Goal: Understand process/instructions: Learn how to perform a task or action

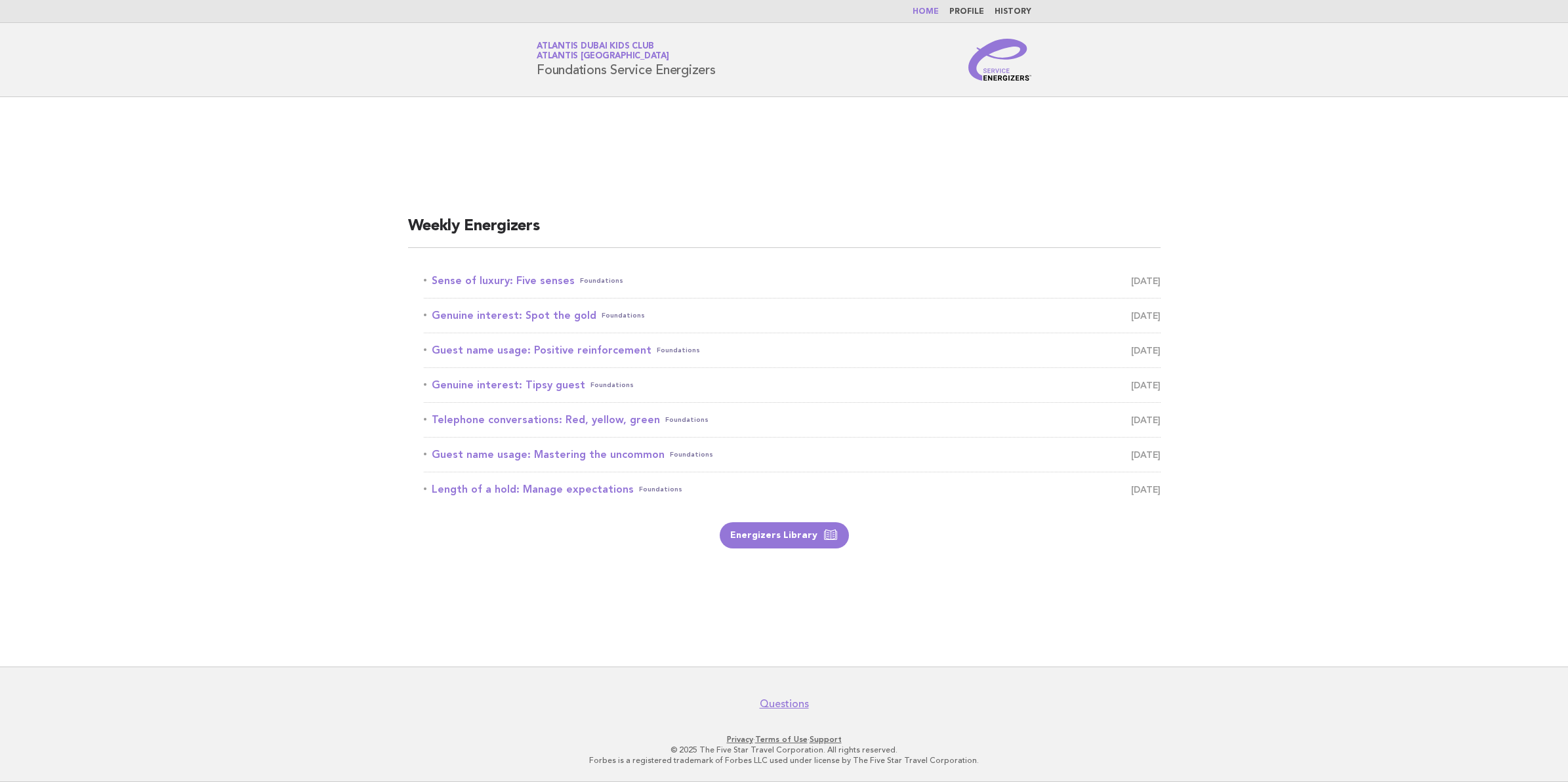
click at [919, 11] on link "Home" at bounding box center [925, 12] width 26 height 8
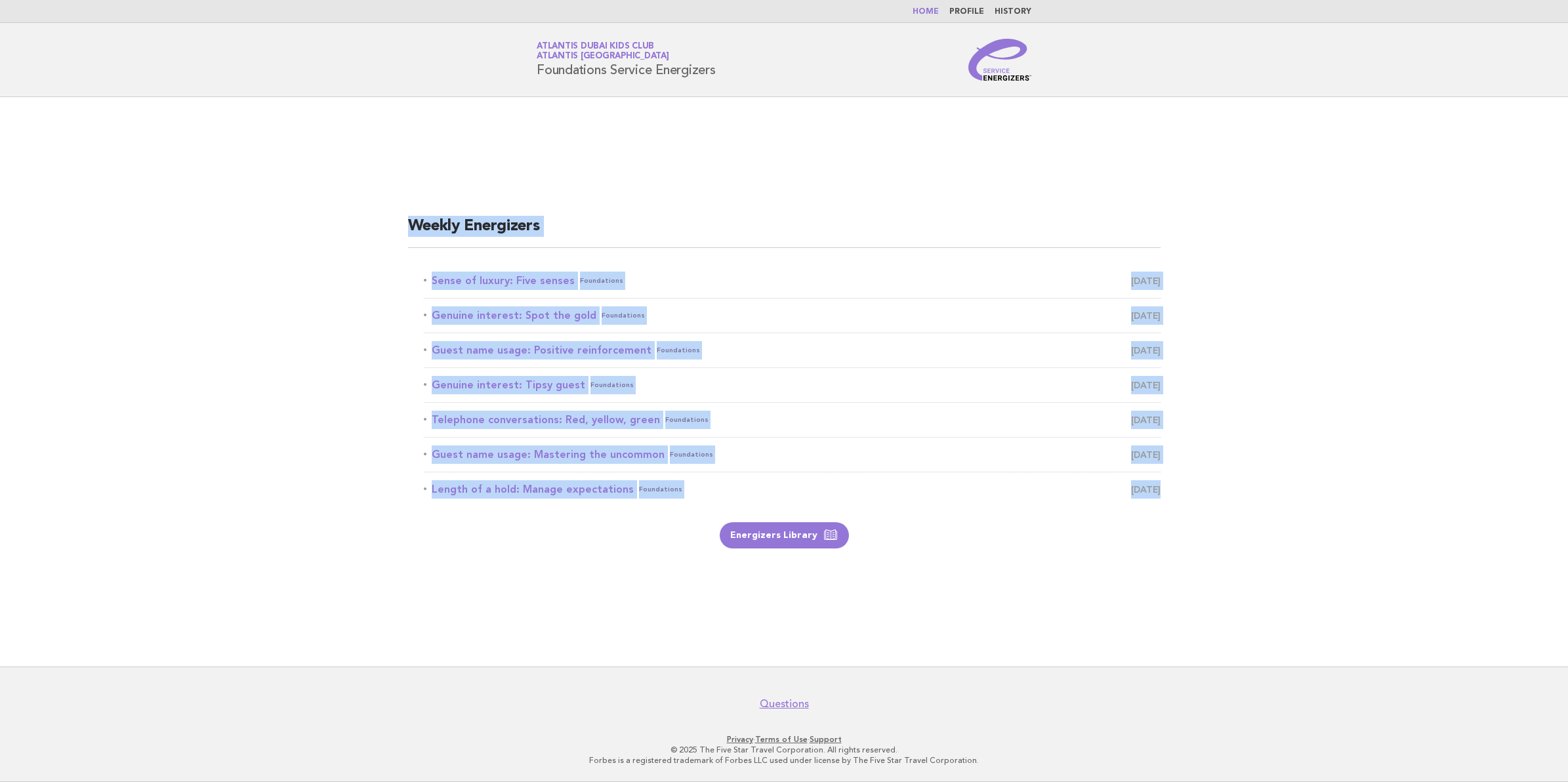
drag, startPoint x: 382, startPoint y: 244, endPoint x: 460, endPoint y: 521, distance: 287.8
click at [460, 521] on main "Weekly Energizers Sense of luxury: Five senses Foundations [DATE] Genuine inter…" at bounding box center [784, 382] width 1568 height 570
drag, startPoint x: 460, startPoint y: 521, endPoint x: 481, endPoint y: 581, distance: 63.6
click at [481, 581] on main "Weekly Energizers Sense of luxury: Five senses Foundations [DATE] Genuine inter…" at bounding box center [784, 382] width 1568 height 570
drag, startPoint x: 398, startPoint y: 277, endPoint x: 580, endPoint y: 535, distance: 315.7
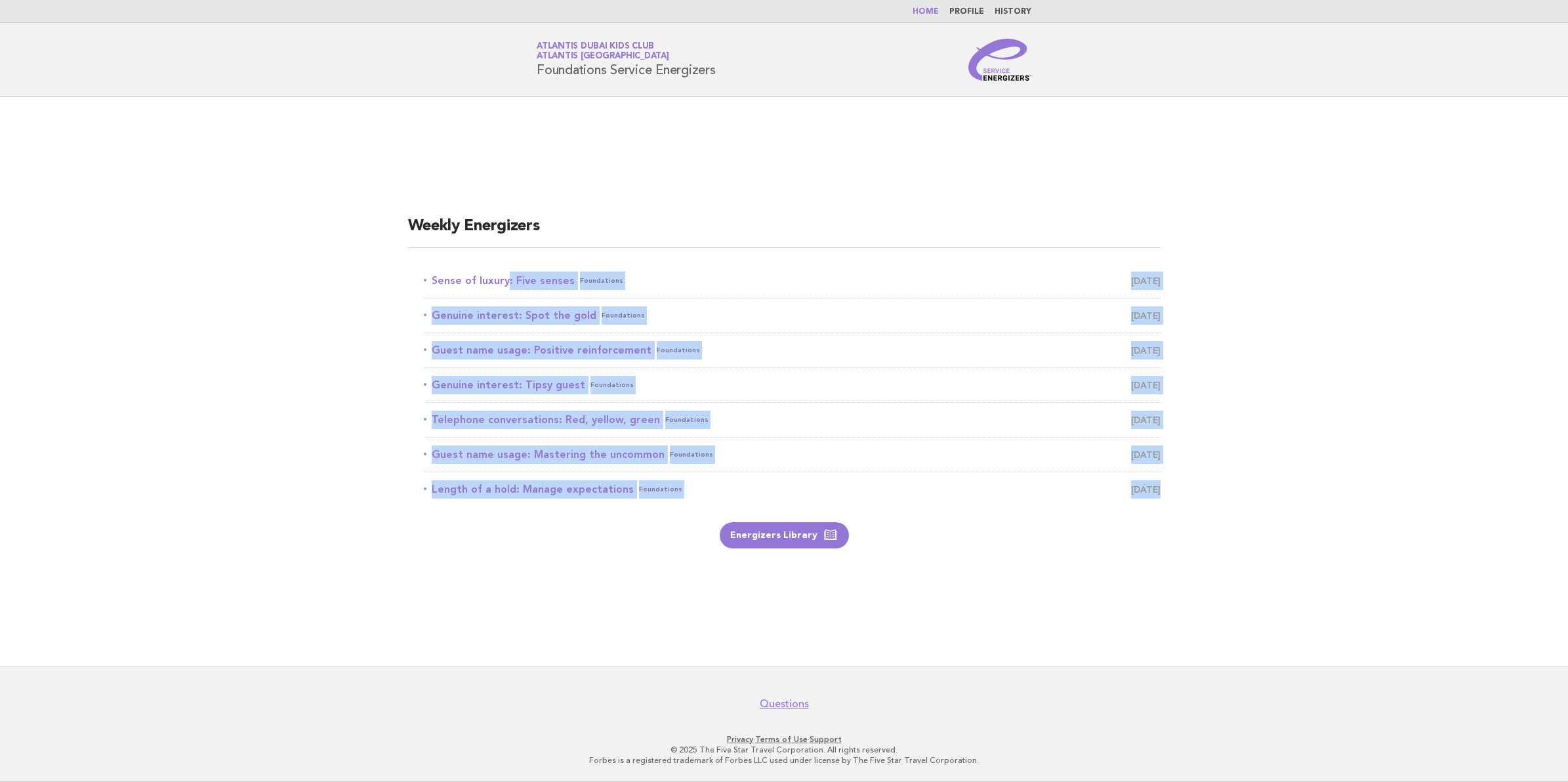
click at [580, 535] on div "Weekly Energizers Sense of luxury: Five senses Foundations [DATE] Genuine inter…" at bounding box center [784, 383] width 784 height 365
drag, startPoint x: 580, startPoint y: 535, endPoint x: 579, endPoint y: 554, distance: 19.0
click at [582, 564] on div "Weekly Energizers Sense of luxury: Five senses Foundations September 11 Genuine…" at bounding box center [784, 383] width 784 height 365
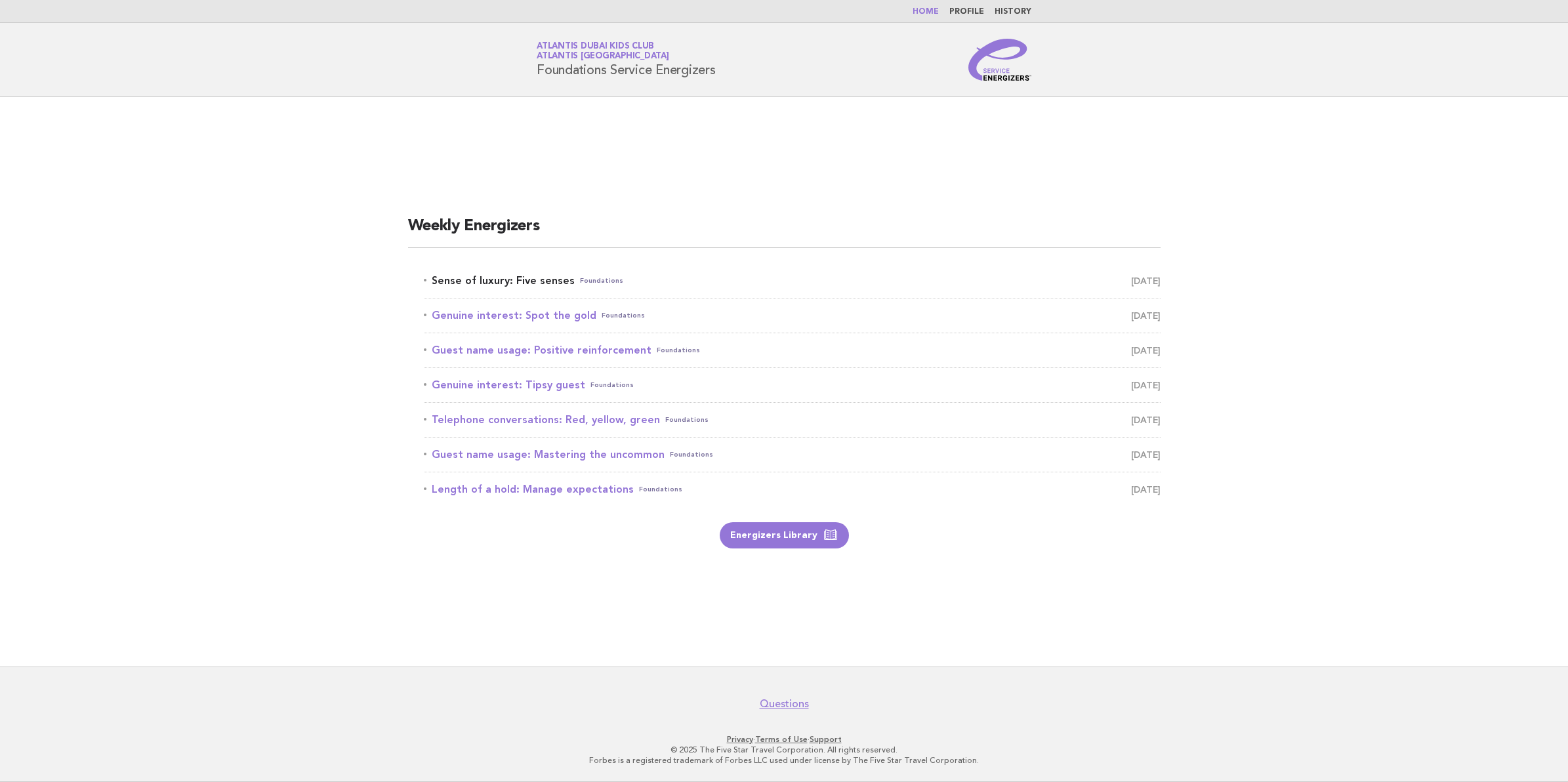
click at [539, 280] on link "Sense of luxury: Five senses Foundations September 11" at bounding box center [792, 281] width 737 height 18
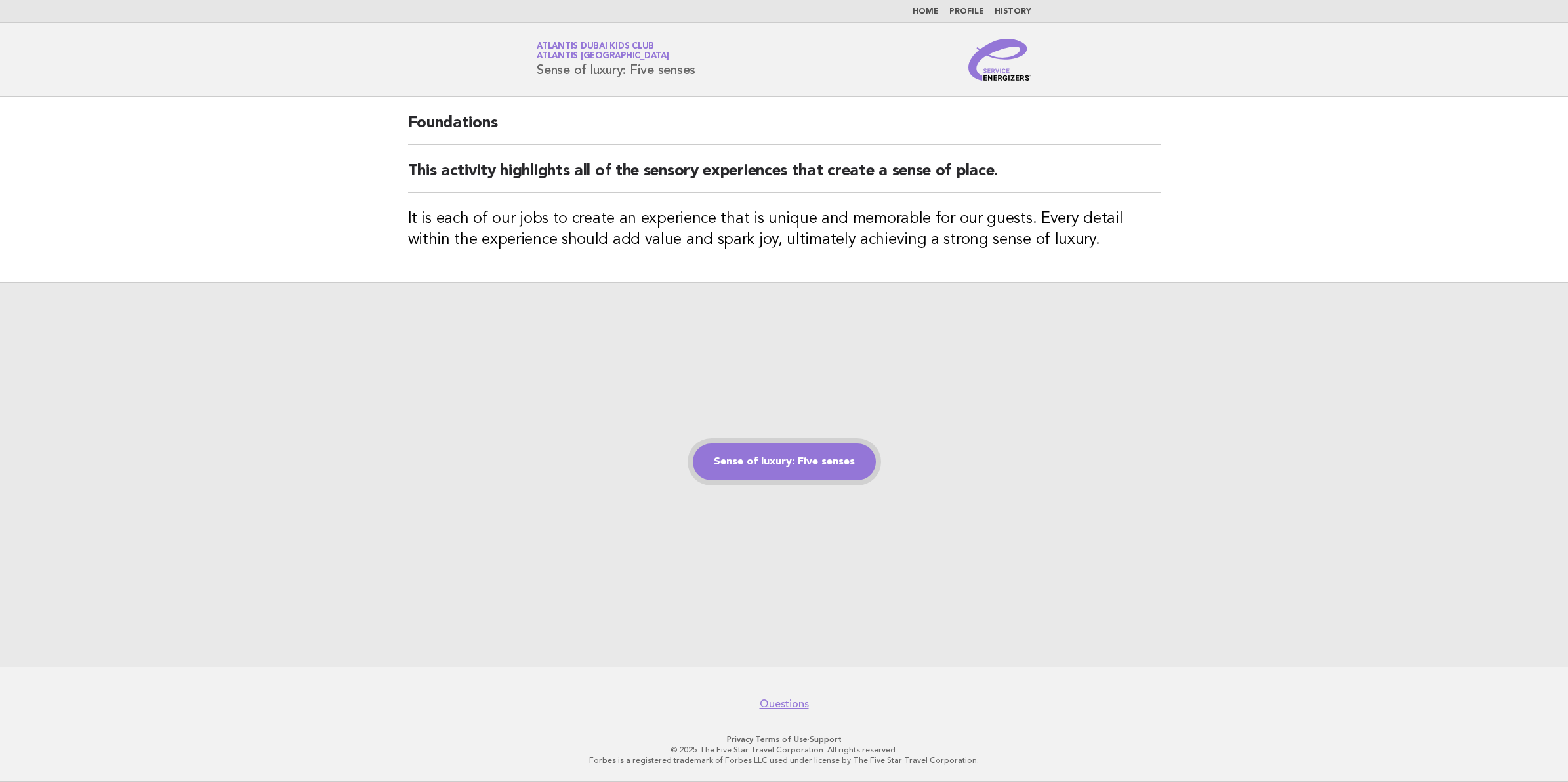
click at [814, 477] on link "Sense of luxury: Five senses" at bounding box center [784, 462] width 183 height 36
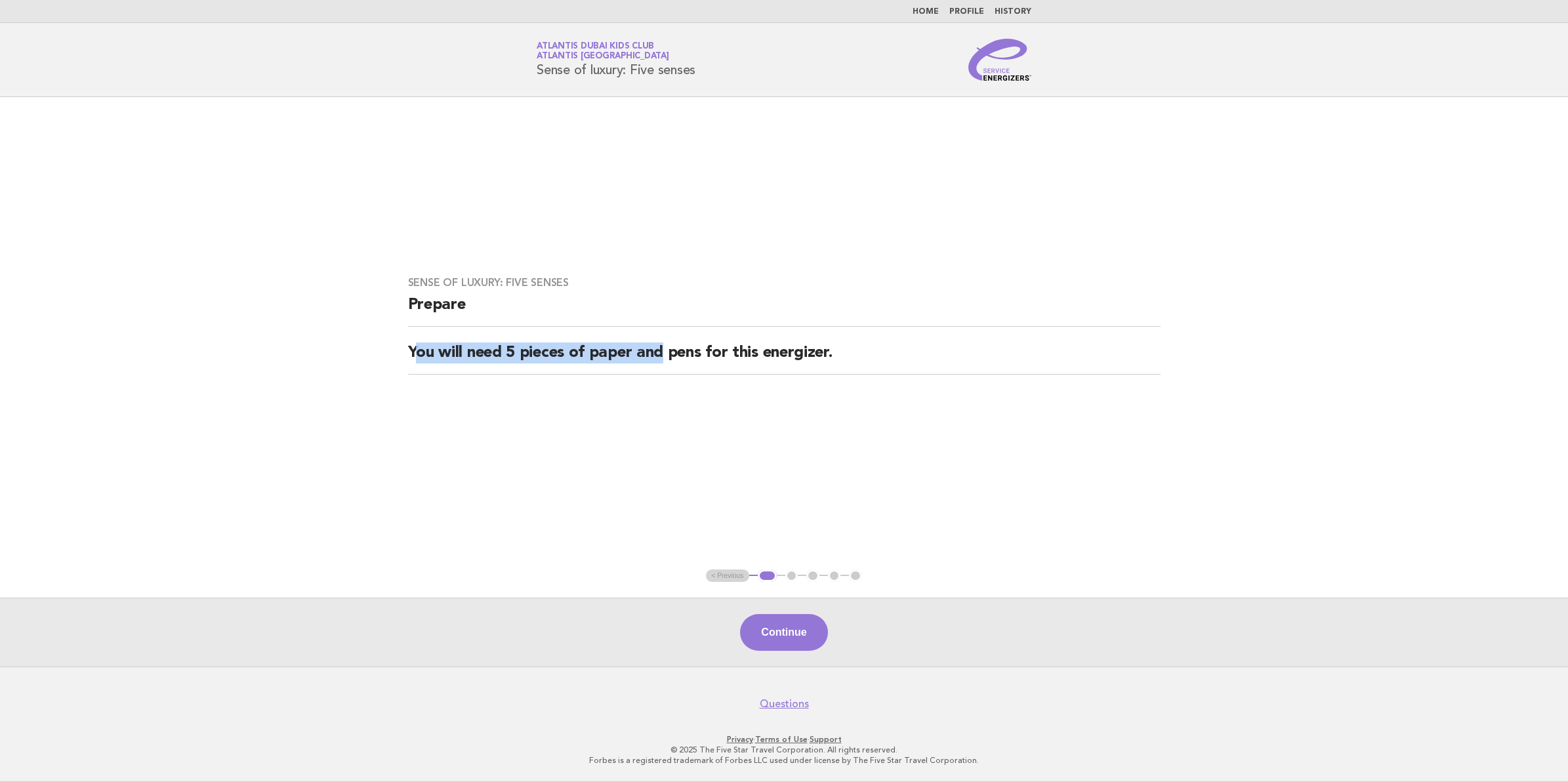
drag, startPoint x: 415, startPoint y: 352, endPoint x: 664, endPoint y: 345, distance: 249.1
click at [664, 345] on h2 "You will need 5 pieces of paper and pens for this energizer." at bounding box center [784, 358] width 753 height 32
drag, startPoint x: 664, startPoint y: 345, endPoint x: 622, endPoint y: 439, distance: 103.0
click at [622, 439] on main "Sense of luxury: Five senses Prepare You will need 5 pieces of paper and pens f…" at bounding box center [784, 382] width 1568 height 570
drag, startPoint x: 682, startPoint y: 350, endPoint x: 333, endPoint y: 353, distance: 349.0
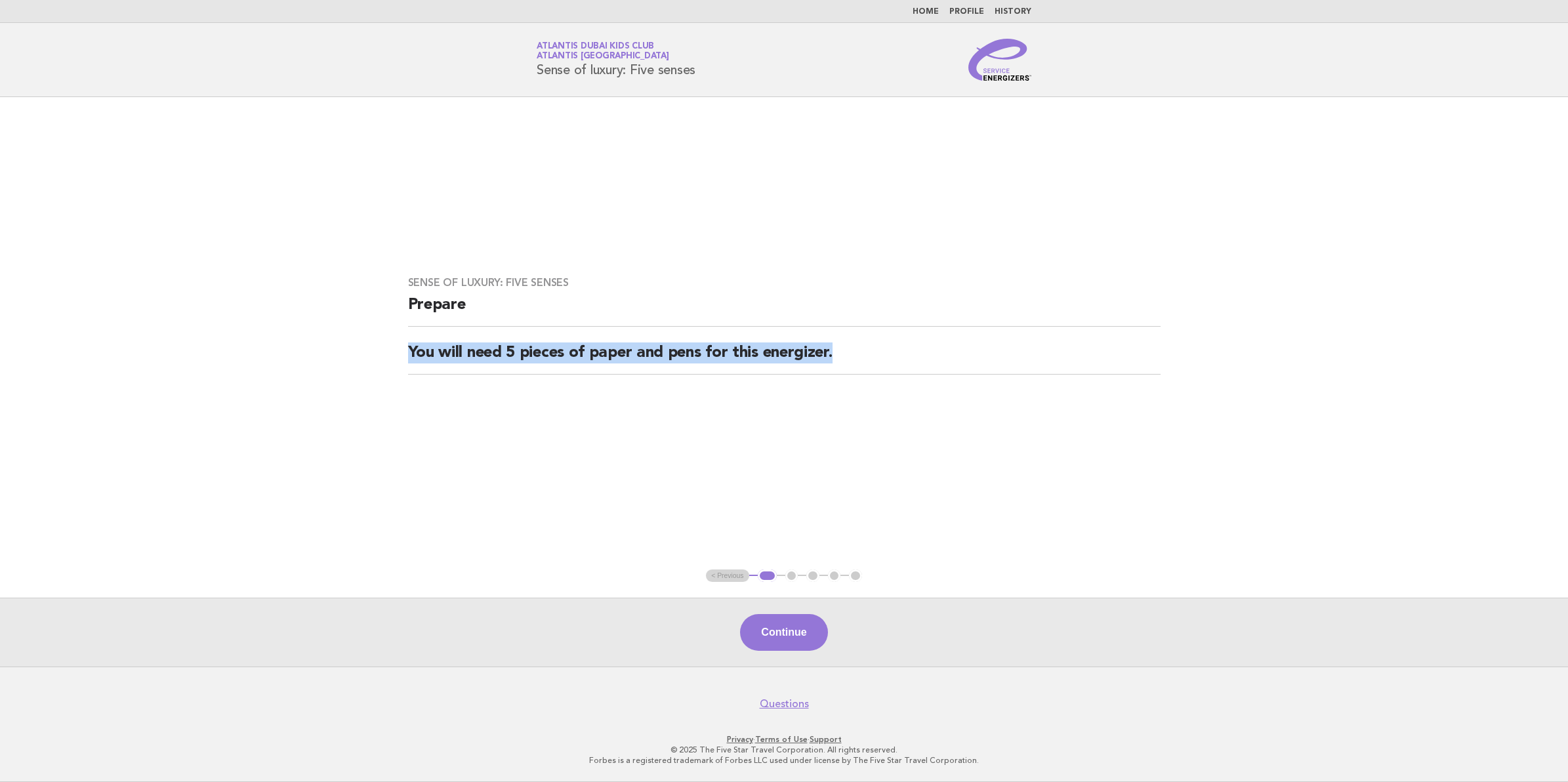
click at [333, 353] on main "Sense of luxury: Five senses Prepare You will need 5 pieces of paper and pens f…" at bounding box center [784, 382] width 1568 height 570
click at [801, 630] on button "Continue" at bounding box center [784, 633] width 87 height 36
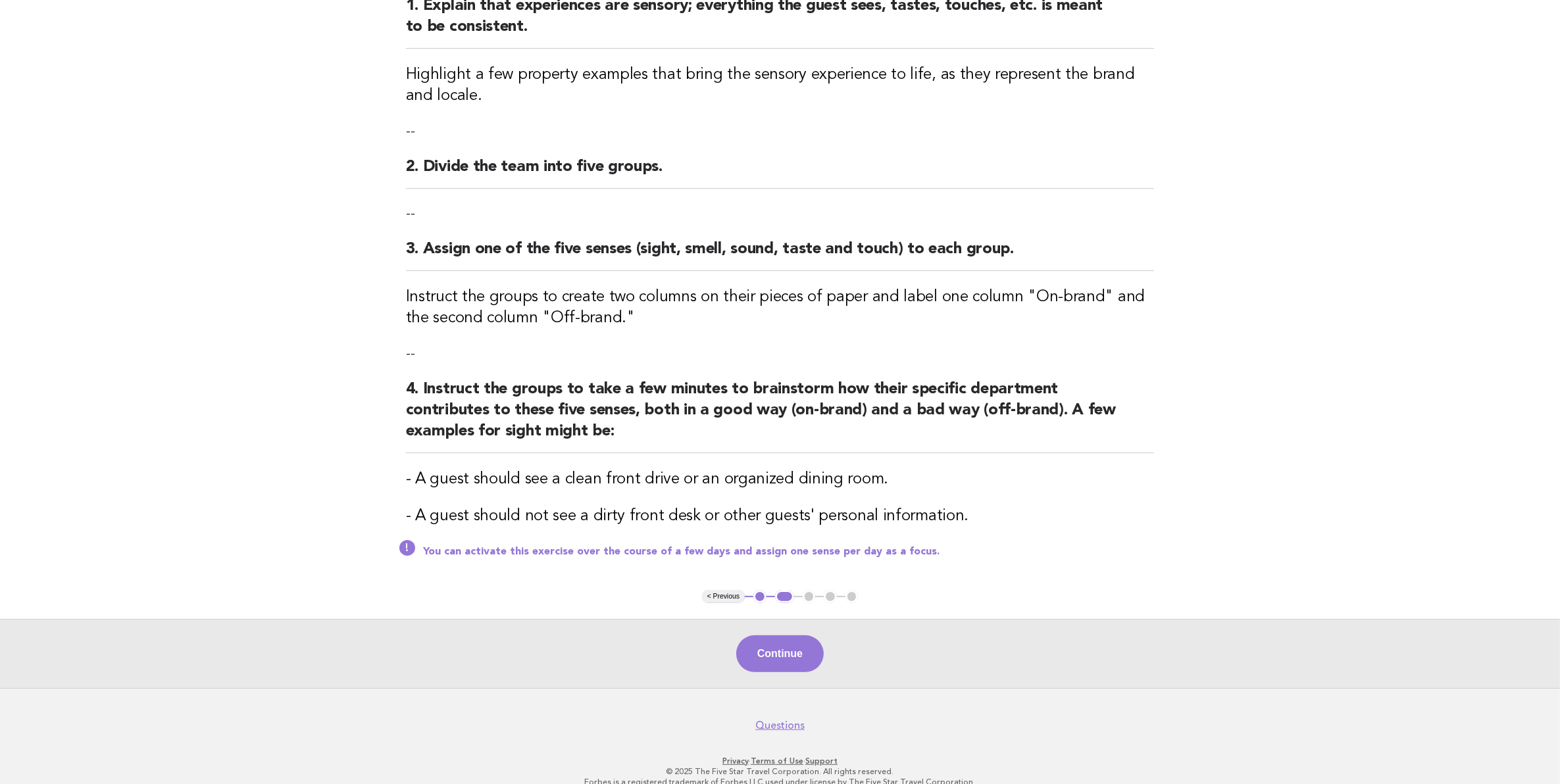
scroll to position [204, 0]
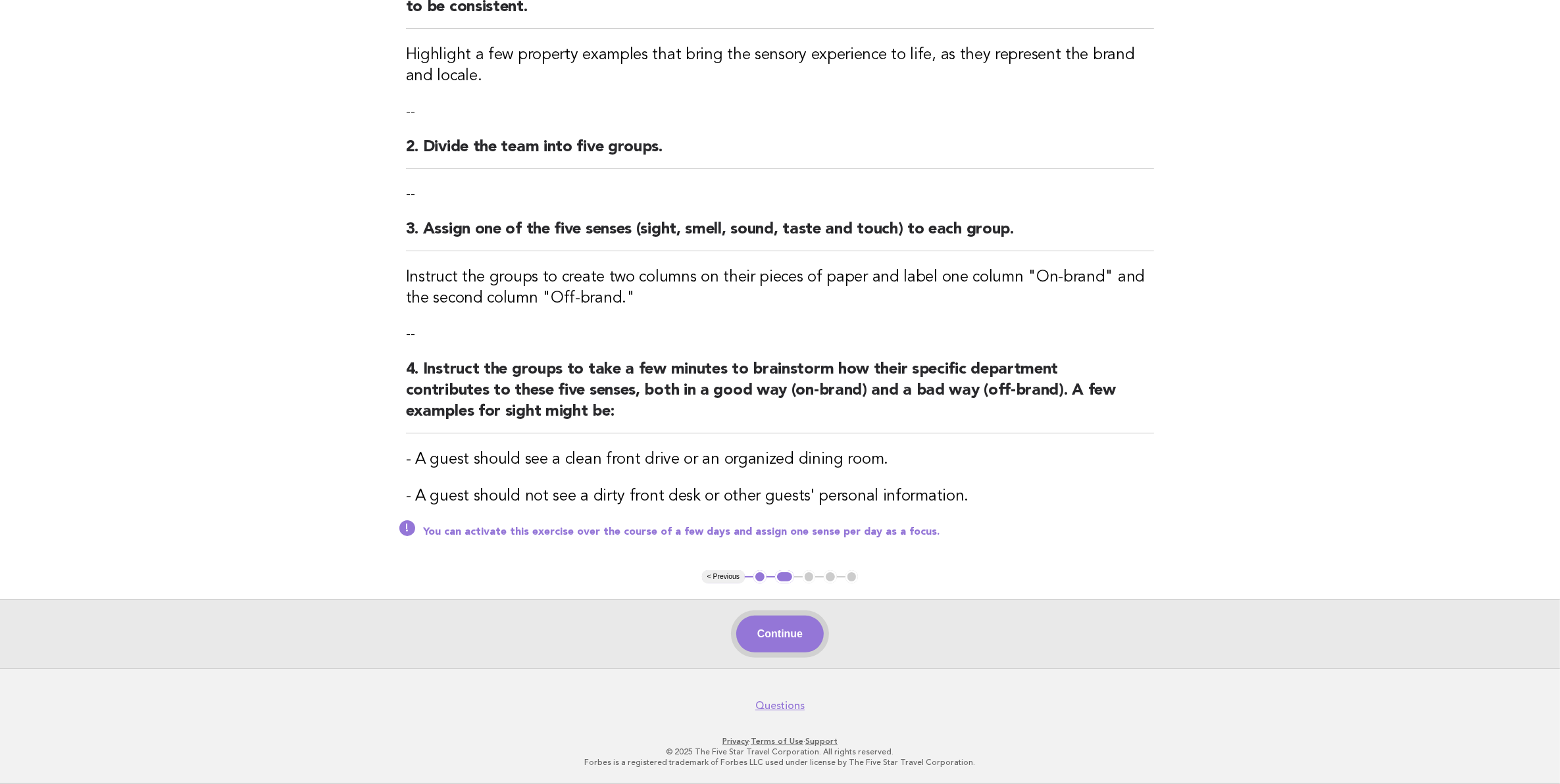
click at [802, 624] on button "Continue" at bounding box center [780, 634] width 88 height 37
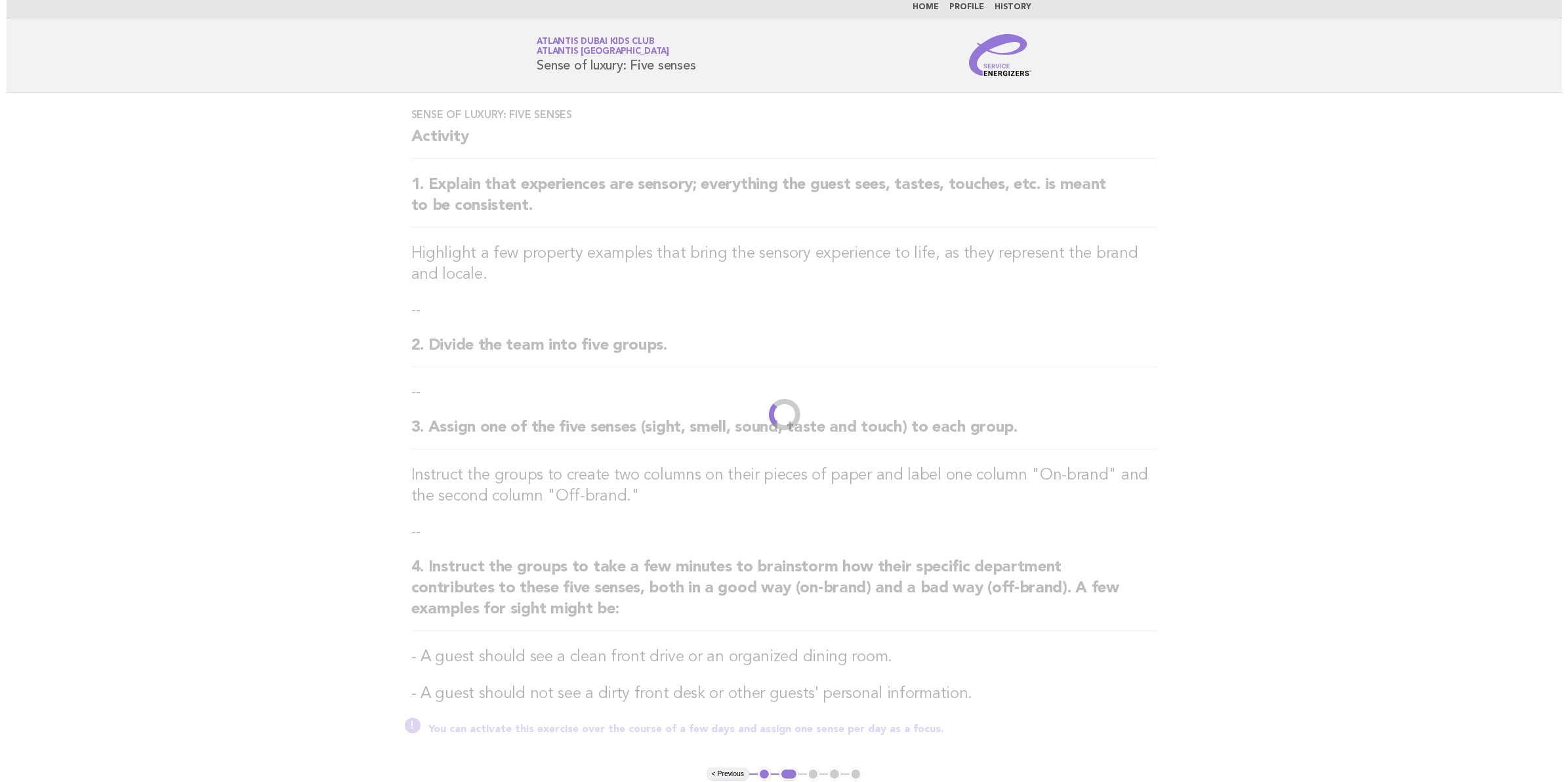
scroll to position [0, 0]
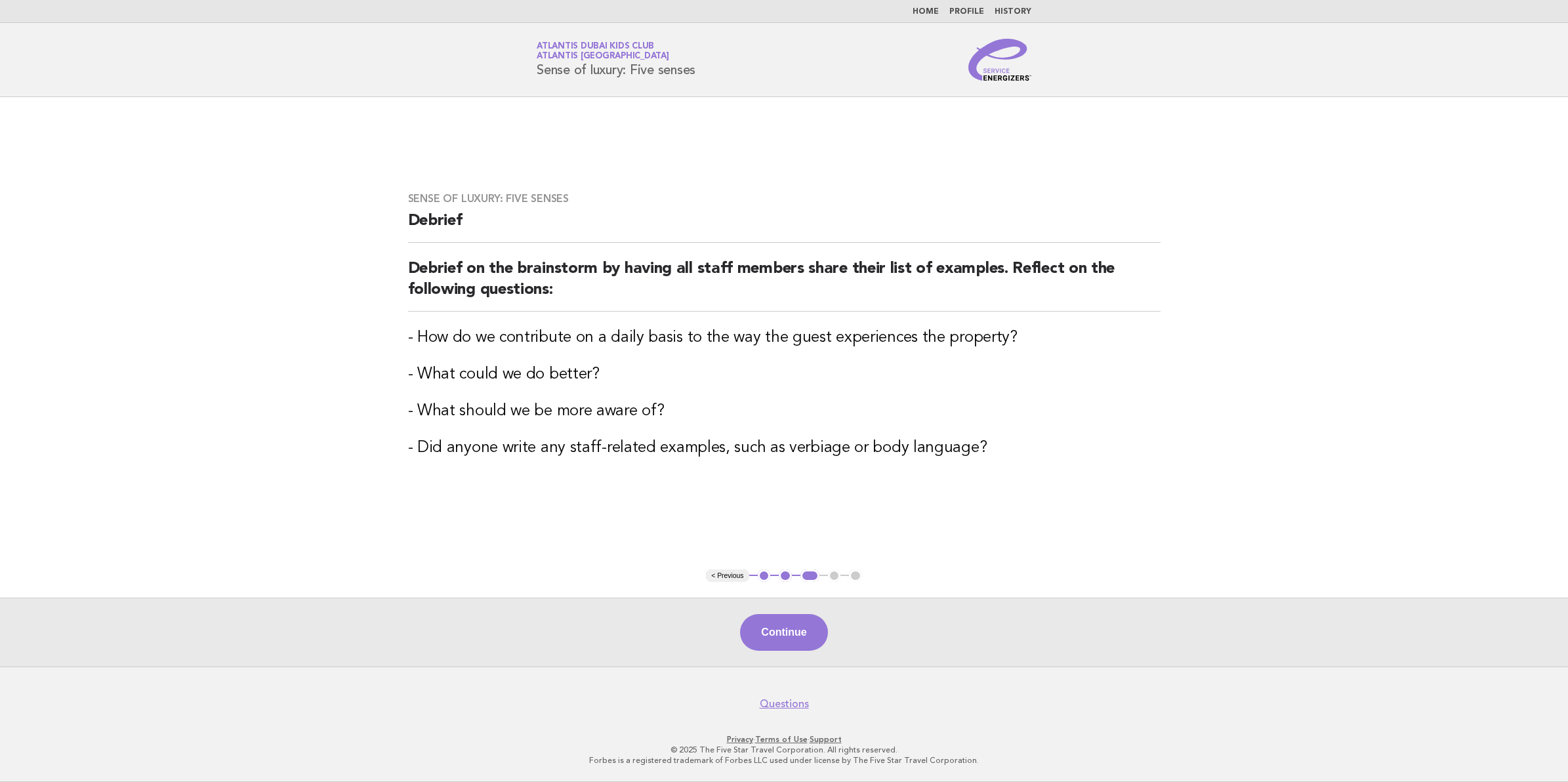
click at [938, 11] on link "Home" at bounding box center [925, 12] width 26 height 8
click at [927, 14] on link "Home" at bounding box center [925, 12] width 26 height 8
